Goal: Task Accomplishment & Management: Use online tool/utility

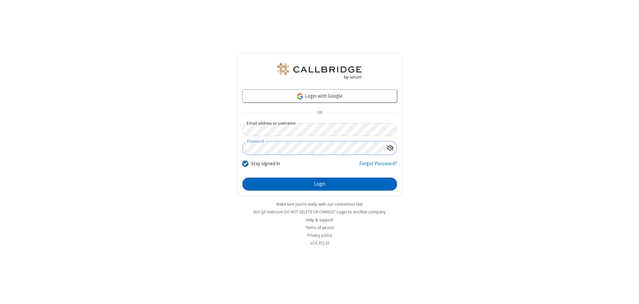
click at [320, 184] on button "Login" at bounding box center [319, 184] width 155 height 13
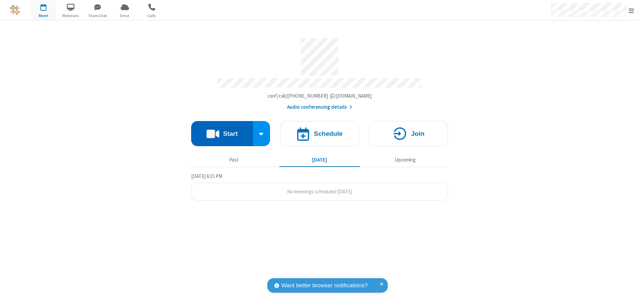
click at [222, 131] on button "Start" at bounding box center [222, 133] width 62 height 25
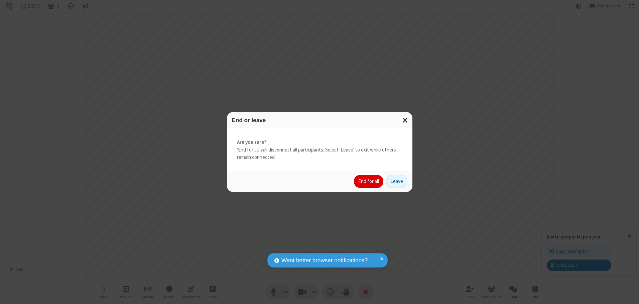
click at [369, 181] on button "End for all" at bounding box center [368, 181] width 29 height 13
